Goal: Browse casually

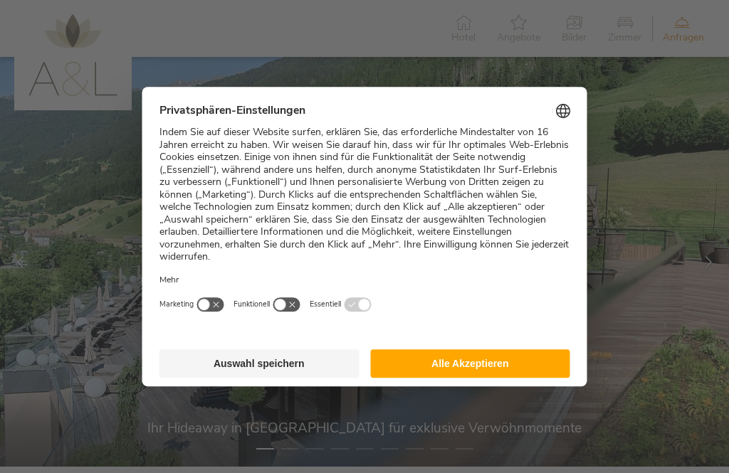
click at [502, 357] on button "Alle Akzeptieren" at bounding box center [470, 363] width 200 height 28
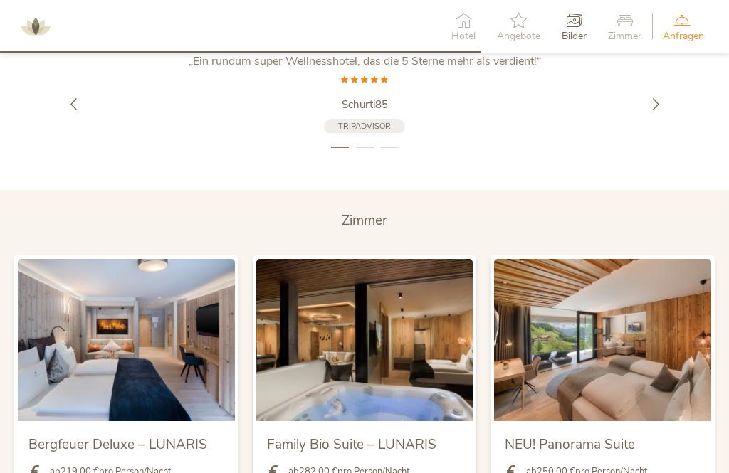
scroll to position [2671, 0]
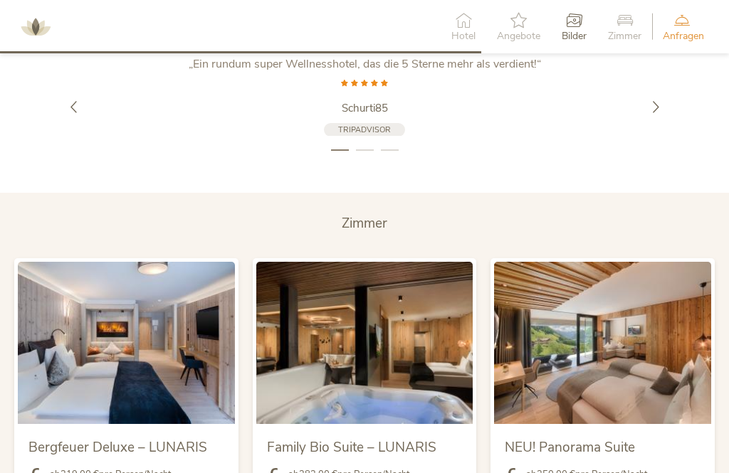
click at [460, 22] on icon at bounding box center [463, 20] width 24 height 16
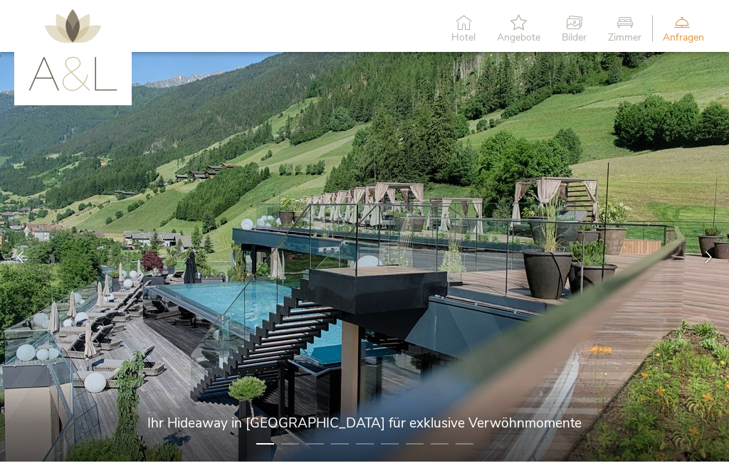
scroll to position [6, 0]
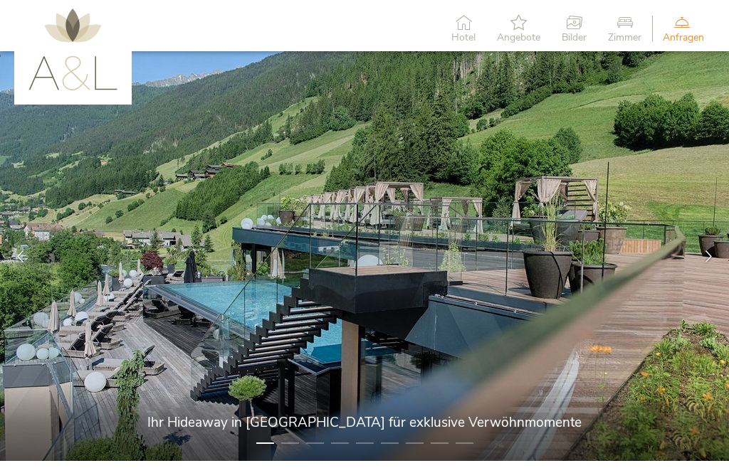
click at [290, 450] on li "2" at bounding box center [290, 443] width 18 height 14
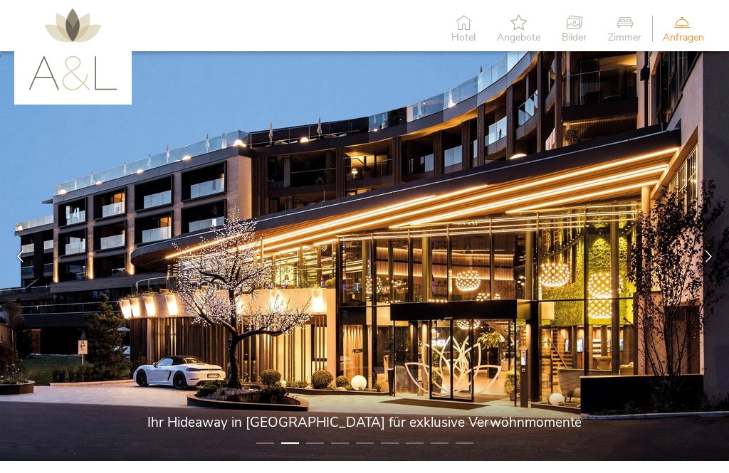
click at [707, 250] on icon at bounding box center [708, 256] width 12 height 12
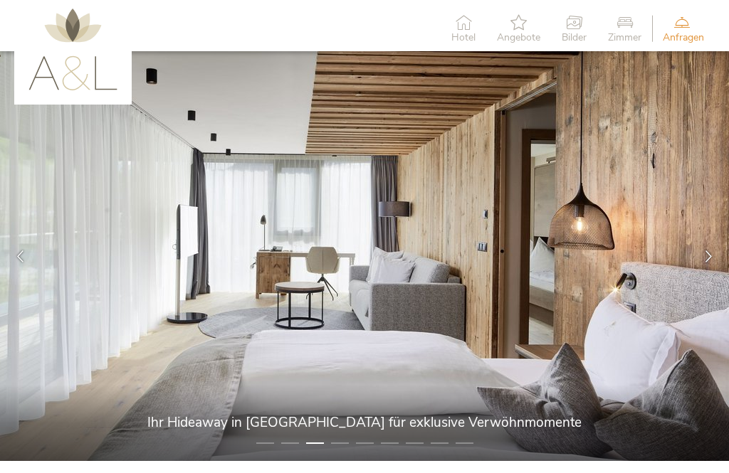
click at [709, 256] on icon at bounding box center [708, 256] width 12 height 12
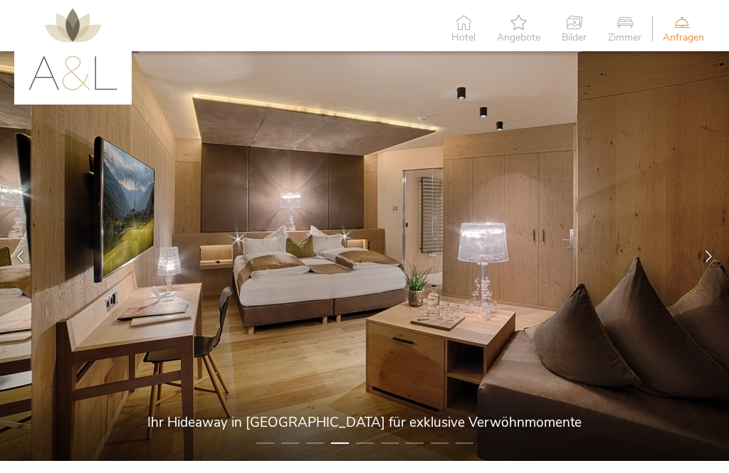
click at [712, 257] on icon at bounding box center [708, 256] width 12 height 12
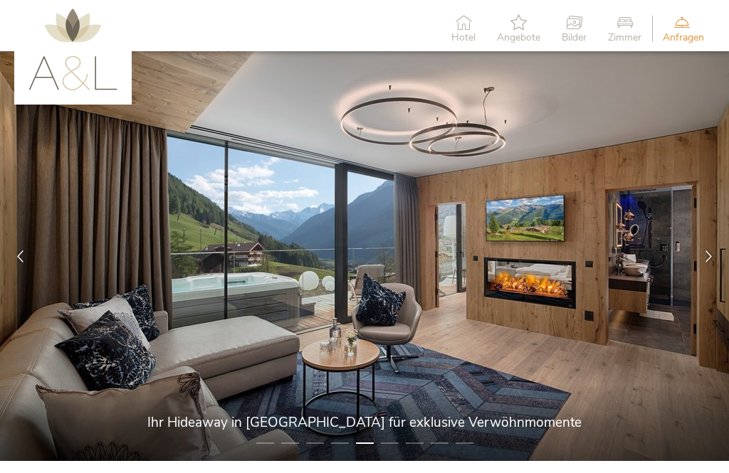
click at [705, 255] on icon at bounding box center [708, 256] width 12 height 12
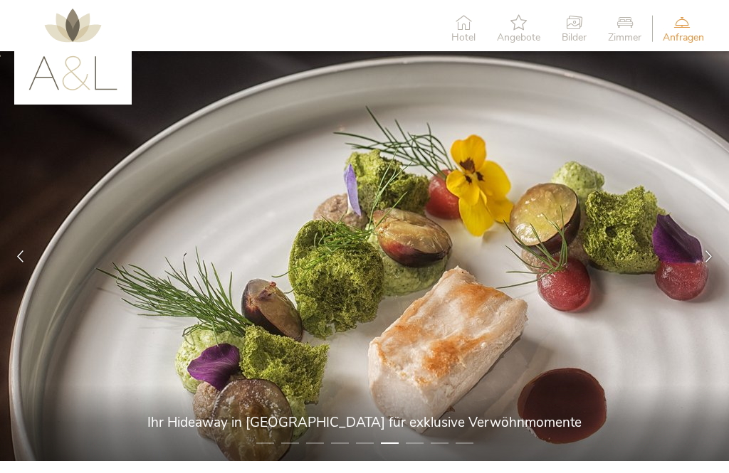
click at [707, 257] on icon at bounding box center [708, 256] width 12 height 12
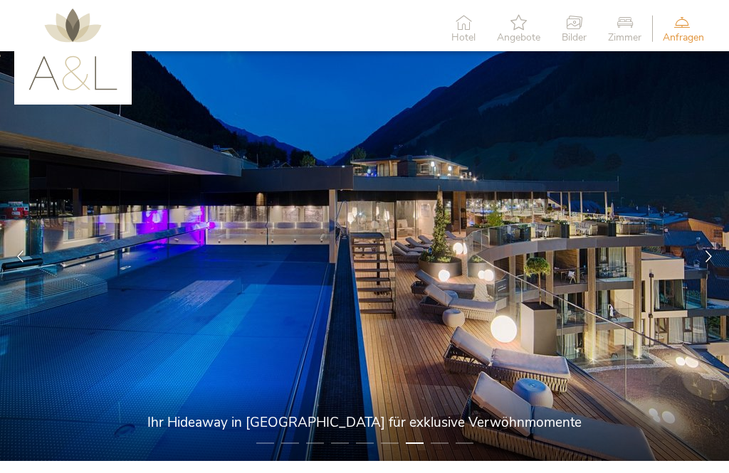
click at [706, 255] on icon at bounding box center [708, 256] width 12 height 12
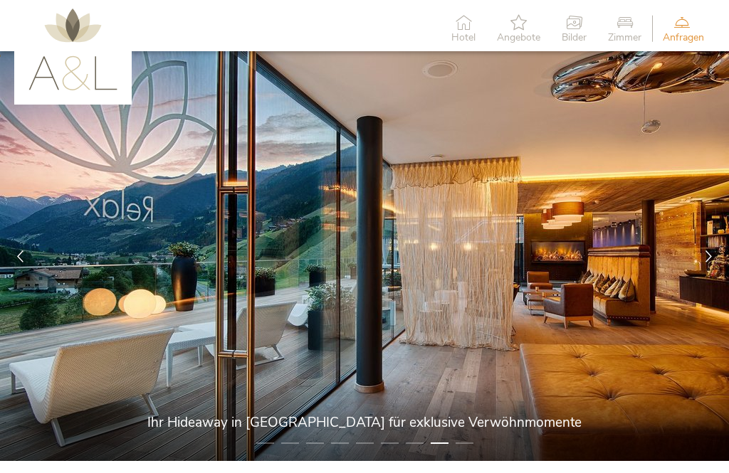
click at [712, 260] on icon at bounding box center [708, 256] width 12 height 12
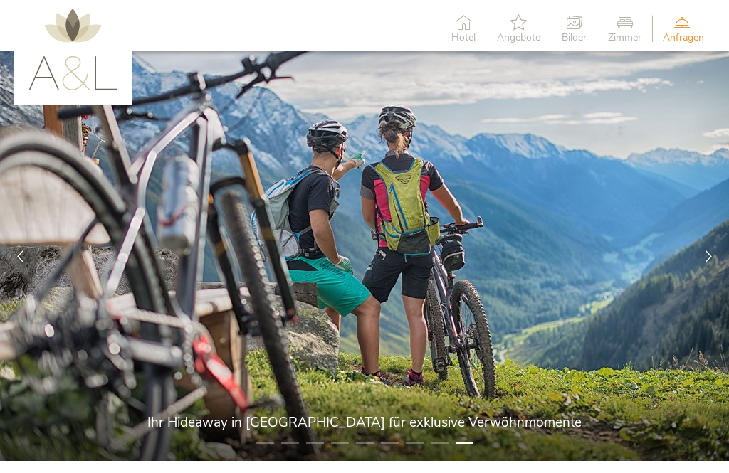
click at [698, 260] on div at bounding box center [708, 256] width 41 height 41
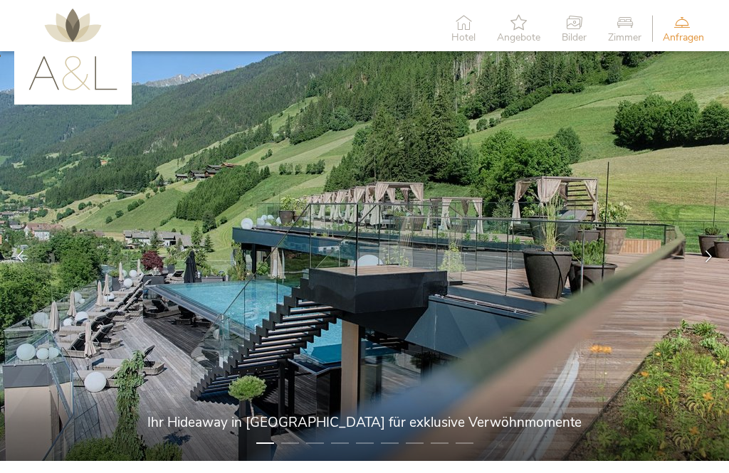
click at [464, 26] on icon at bounding box center [463, 22] width 24 height 16
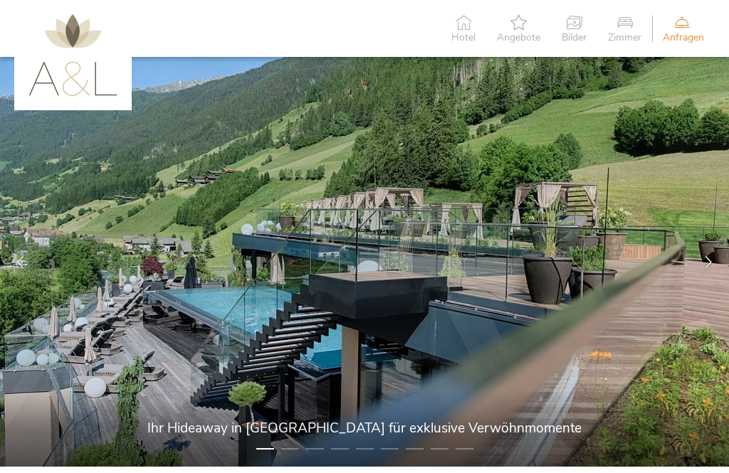
click at [577, 38] on span "Bilder" at bounding box center [573, 38] width 25 height 10
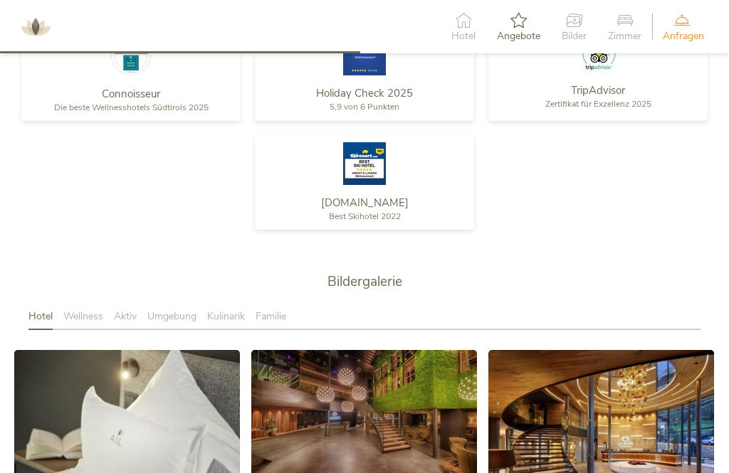
scroll to position [2247, 0]
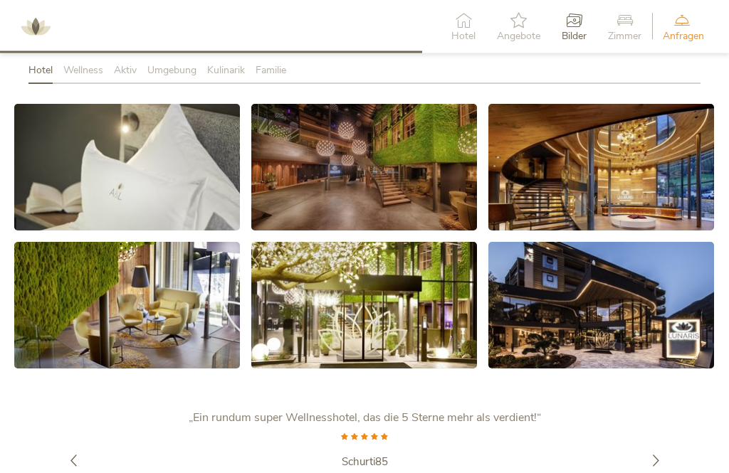
click at [603, 297] on icon at bounding box center [601, 306] width 18 height 18
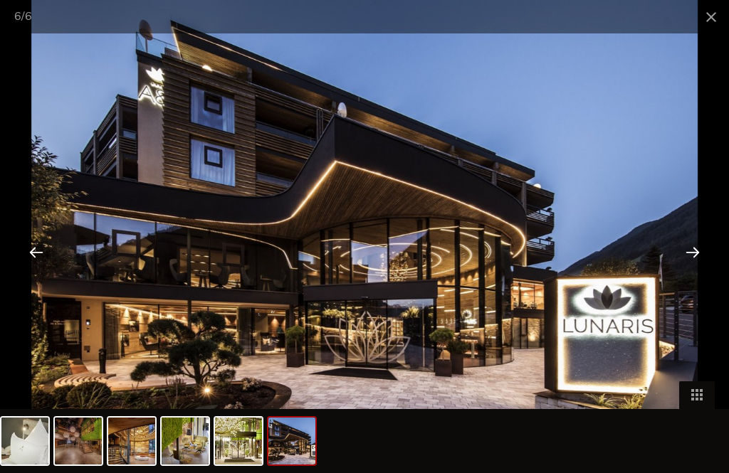
click at [687, 274] on div at bounding box center [692, 252] width 44 height 44
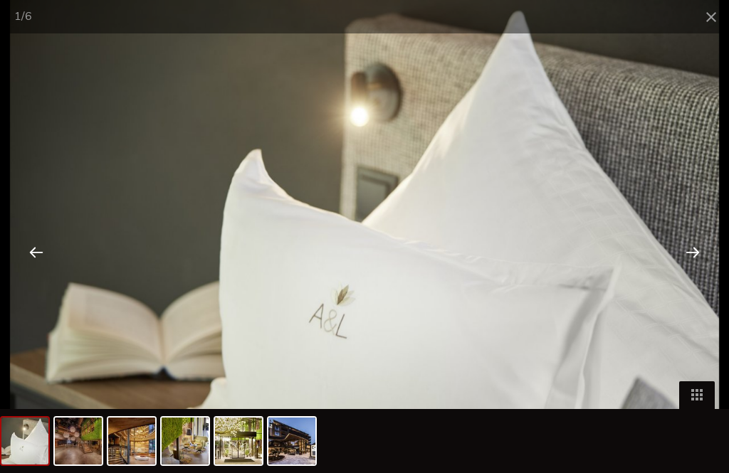
click at [702, 274] on div at bounding box center [692, 252] width 44 height 44
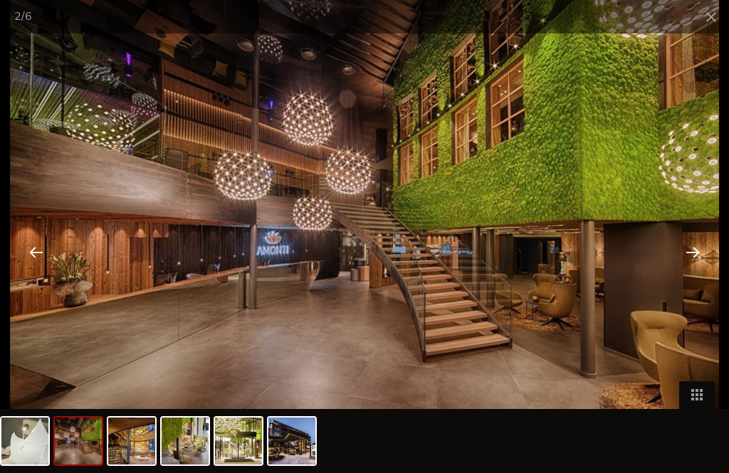
click at [700, 268] on div at bounding box center [692, 252] width 44 height 44
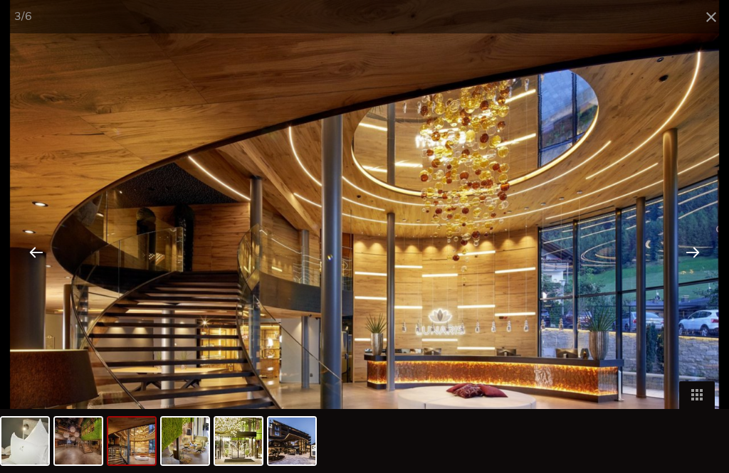
click at [689, 274] on div at bounding box center [692, 252] width 44 height 44
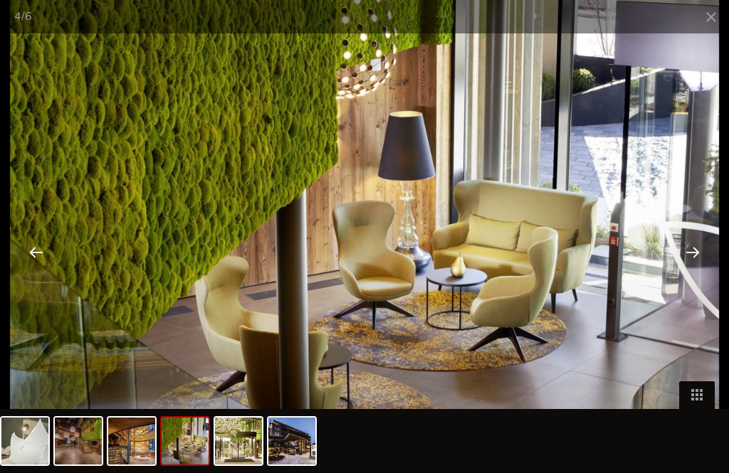
click at [696, 274] on div at bounding box center [692, 252] width 44 height 44
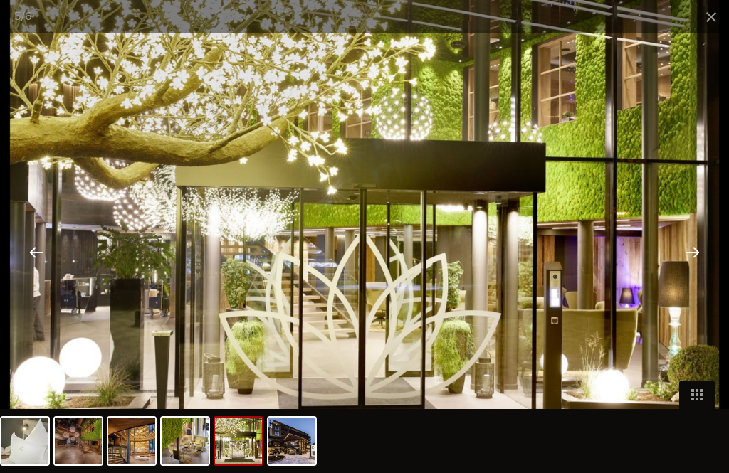
click at [698, 273] on div at bounding box center [692, 252] width 44 height 44
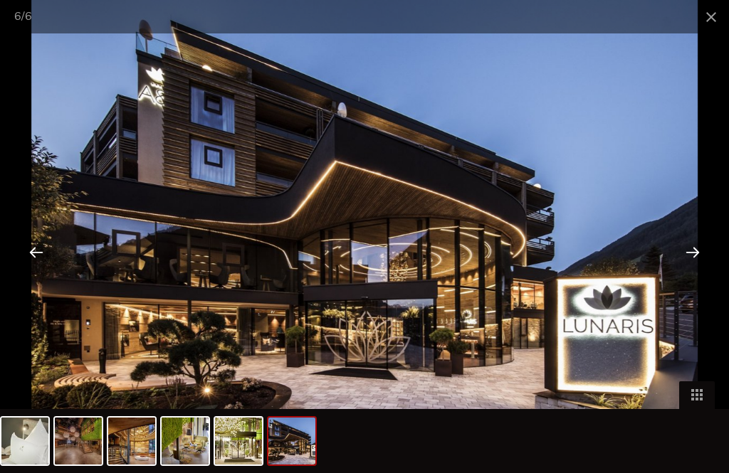
click at [688, 274] on div at bounding box center [692, 252] width 44 height 44
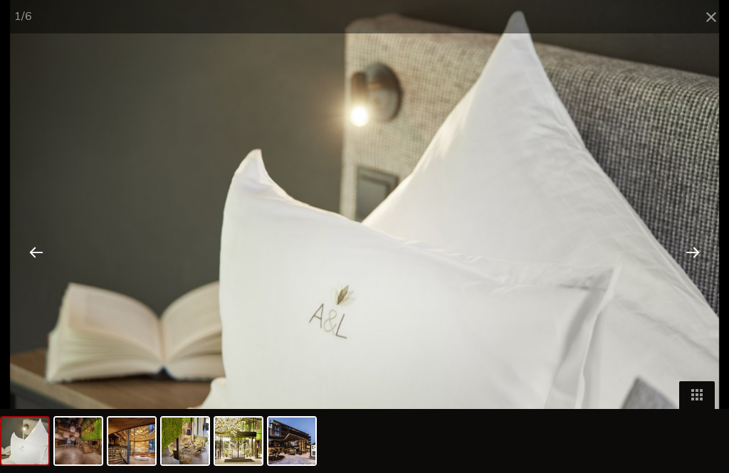
click at [695, 274] on div at bounding box center [692, 252] width 44 height 44
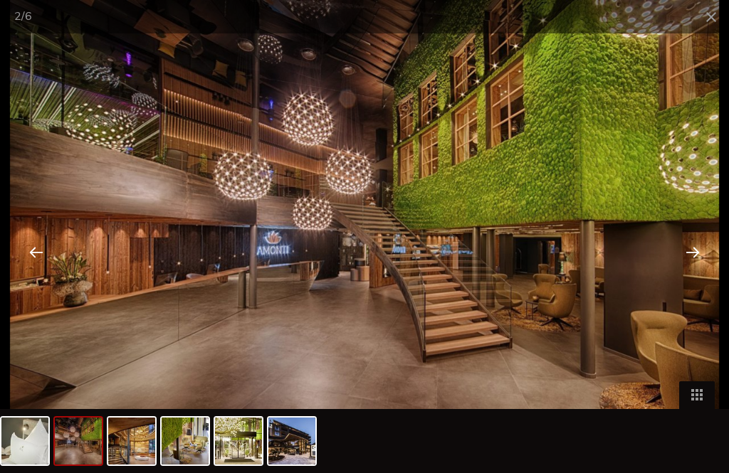
click at [698, 274] on div at bounding box center [692, 252] width 44 height 44
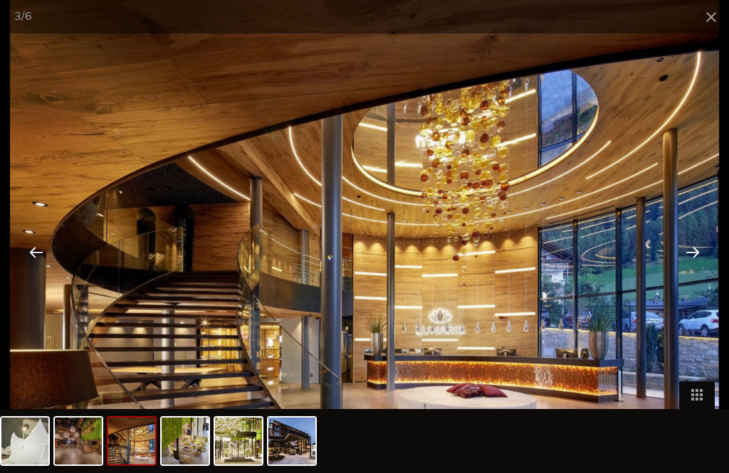
click at [690, 274] on div at bounding box center [692, 252] width 44 height 44
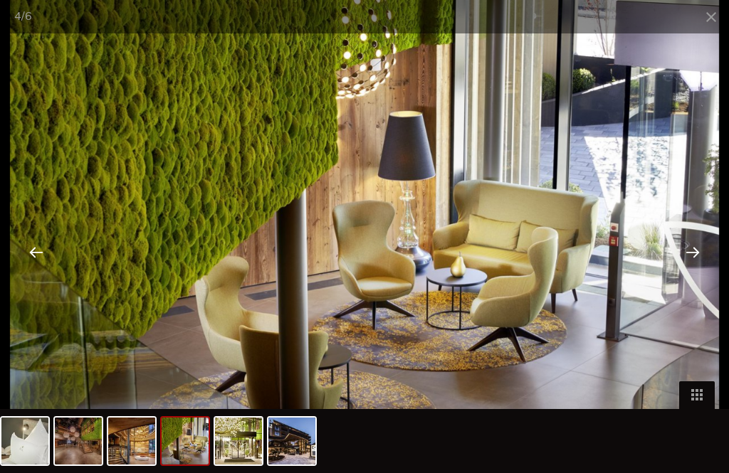
click at [689, 274] on div at bounding box center [692, 252] width 44 height 44
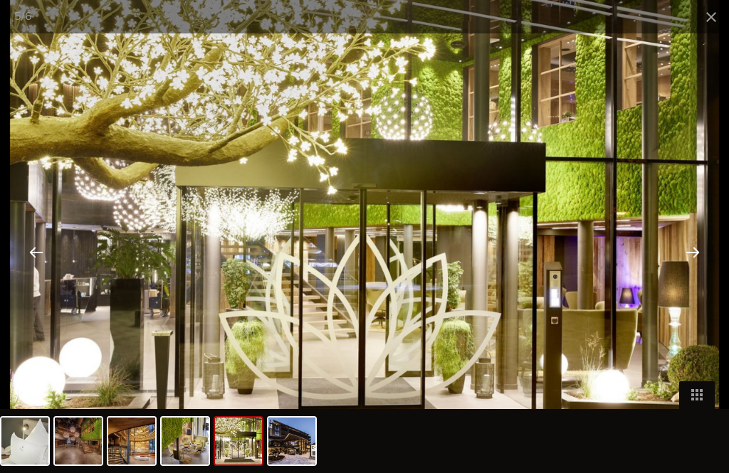
click at [703, 274] on div at bounding box center [692, 252] width 44 height 44
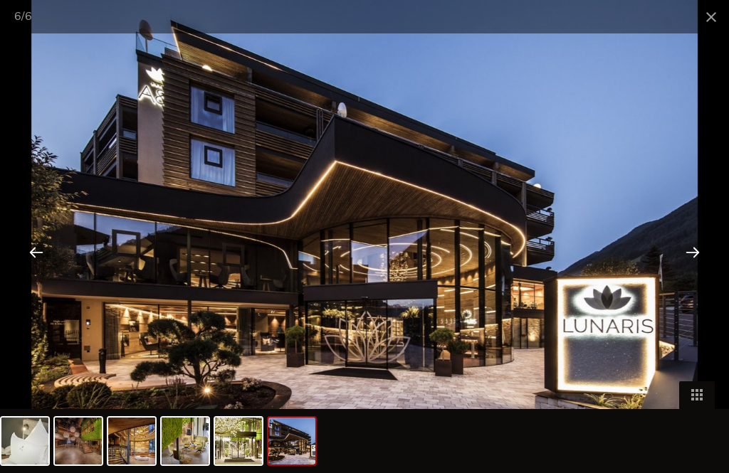
click at [695, 274] on div at bounding box center [692, 252] width 44 height 44
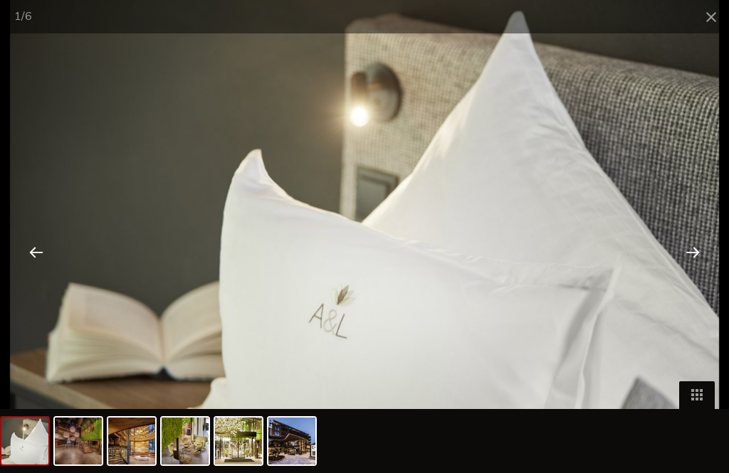
click at [697, 274] on div at bounding box center [692, 252] width 44 height 44
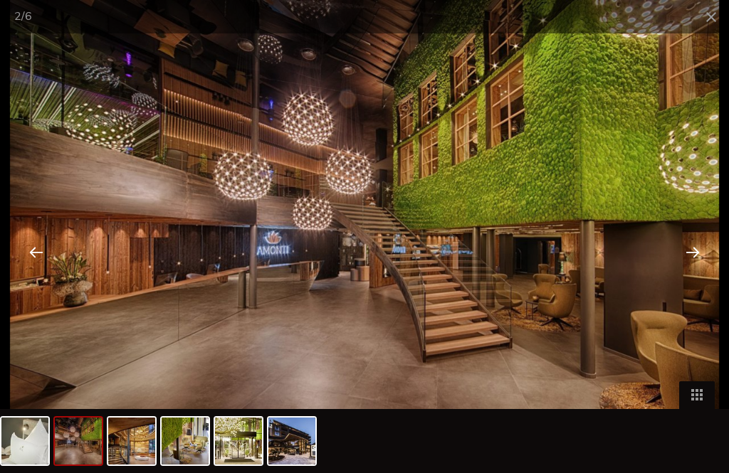
click at [700, 274] on div at bounding box center [692, 252] width 44 height 44
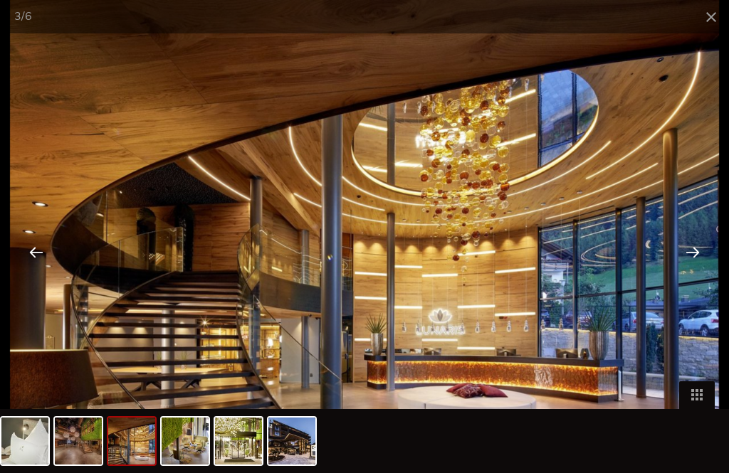
click at [692, 273] on div at bounding box center [692, 252] width 44 height 44
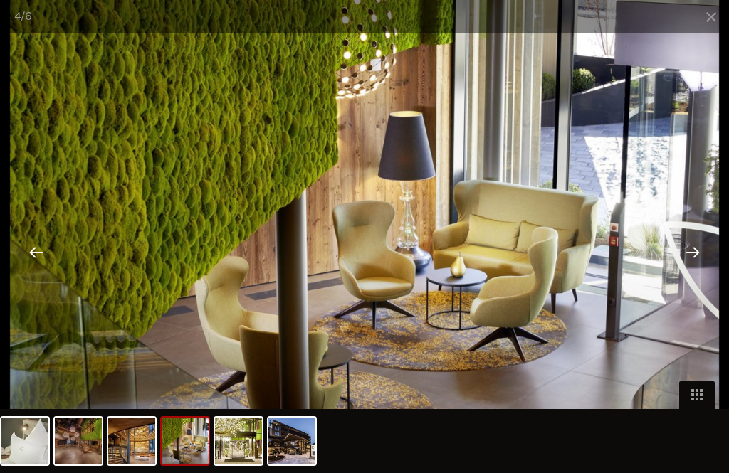
click at [682, 274] on div at bounding box center [692, 252] width 44 height 44
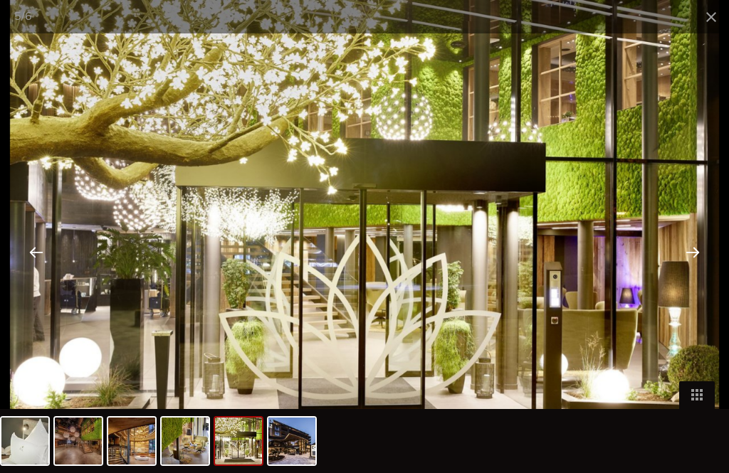
click at [682, 273] on div at bounding box center [692, 252] width 44 height 44
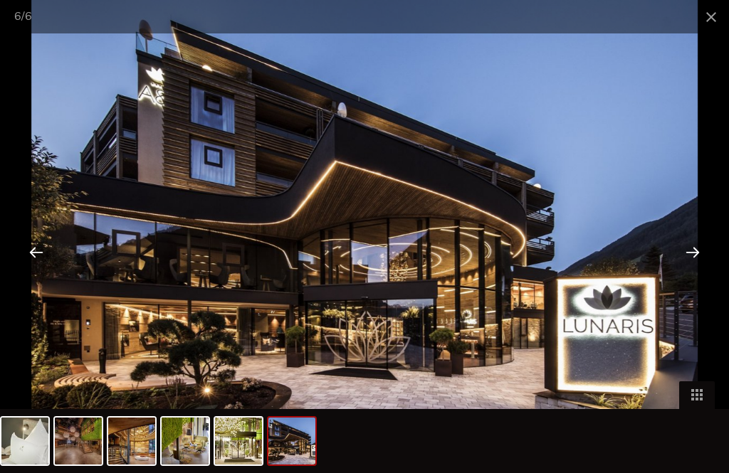
click at [678, 274] on div at bounding box center [692, 252] width 44 height 44
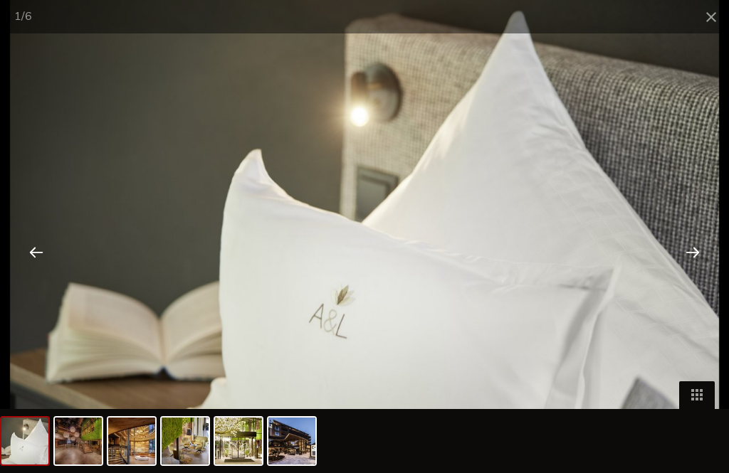
click at [686, 274] on div at bounding box center [692, 252] width 44 height 44
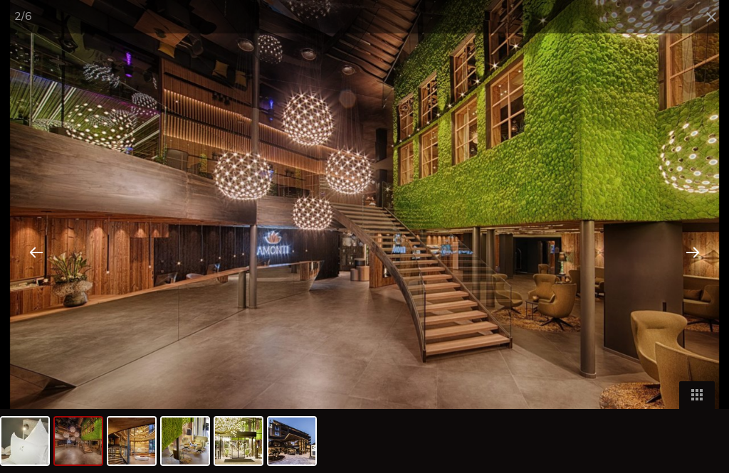
click at [685, 274] on div at bounding box center [692, 252] width 44 height 44
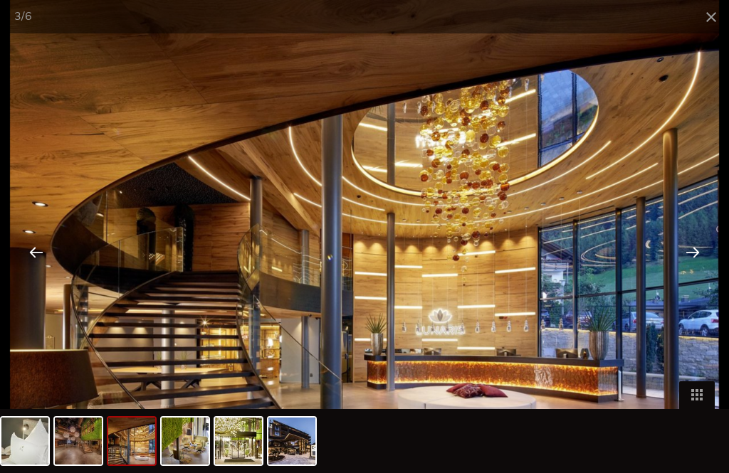
click at [691, 274] on div at bounding box center [692, 252] width 44 height 44
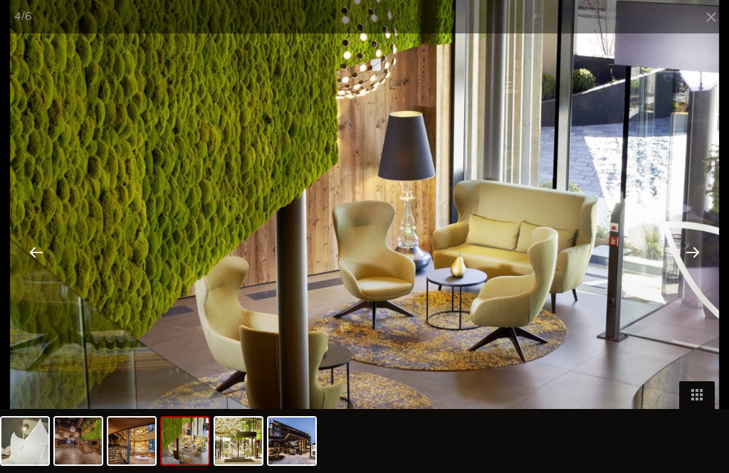
click at [693, 274] on div at bounding box center [692, 252] width 44 height 44
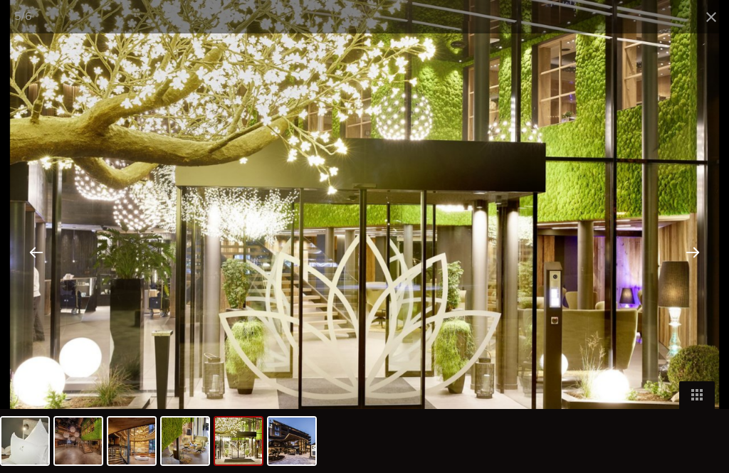
click at [687, 273] on div at bounding box center [692, 252] width 44 height 44
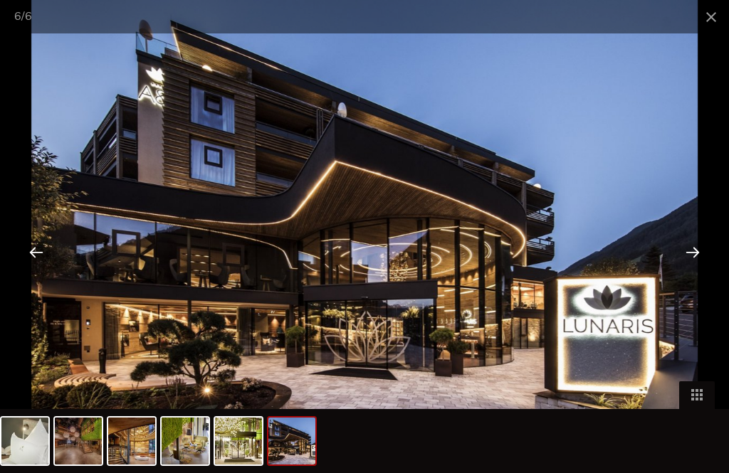
click at [693, 274] on div at bounding box center [692, 252] width 44 height 44
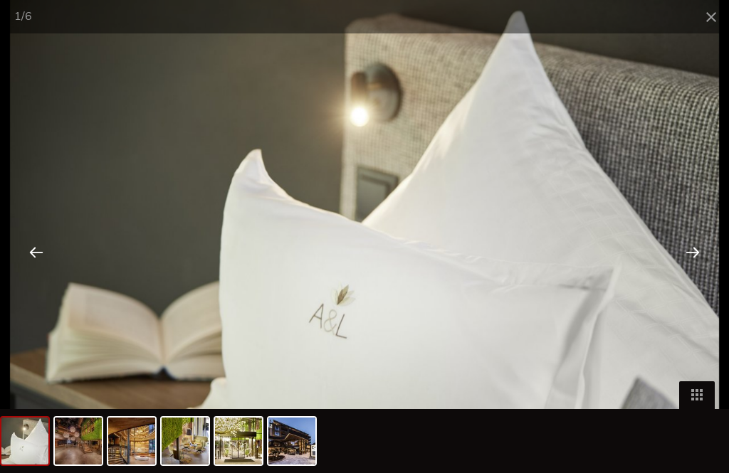
click at [704, 19] on span at bounding box center [711, 16] width 36 height 33
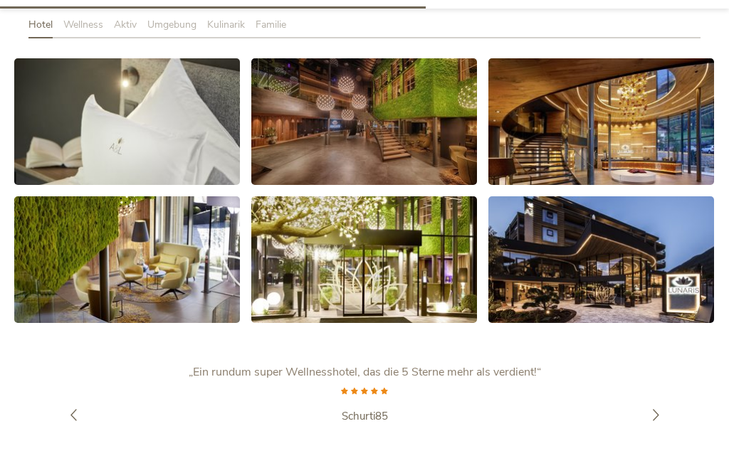
scroll to position [2363, 0]
